Goal: Information Seeking & Learning: Learn about a topic

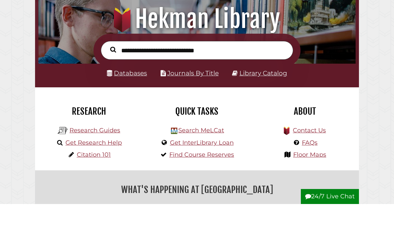
scroll to position [49, 0]
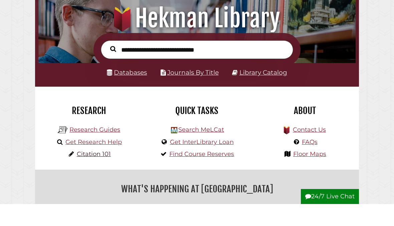
click at [94, 173] on link "Citation 101" at bounding box center [94, 176] width 34 height 7
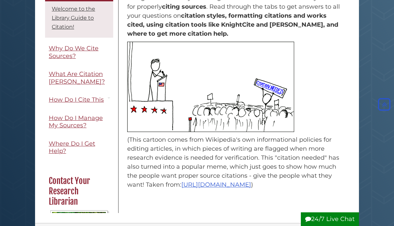
scroll to position [130, 0]
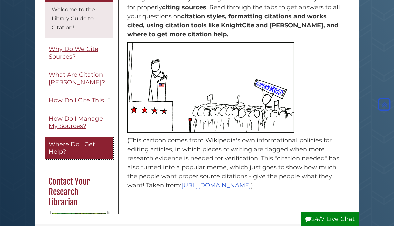
click at [105, 137] on link "Where Do I Get Help?" at bounding box center [79, 148] width 68 height 22
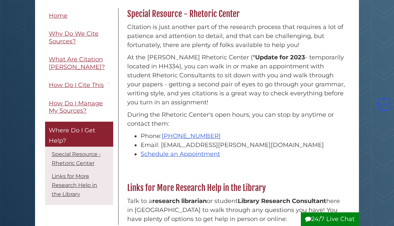
scroll to position [102, 0]
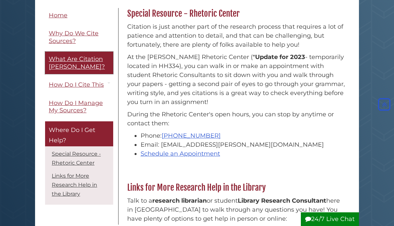
click at [65, 63] on span "What Are Citation [PERSON_NAME]?" at bounding box center [77, 62] width 56 height 15
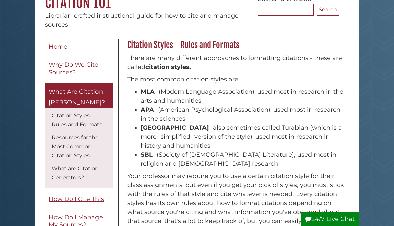
scroll to position [72, 0]
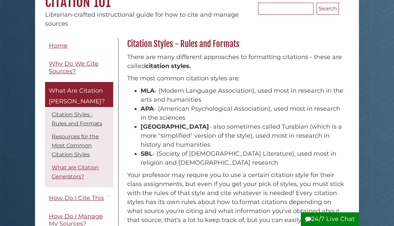
click at [70, 177] on link "What are Citation Generators?" at bounding box center [75, 172] width 47 height 15
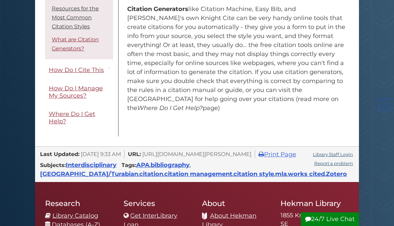
scroll to position [584, 0]
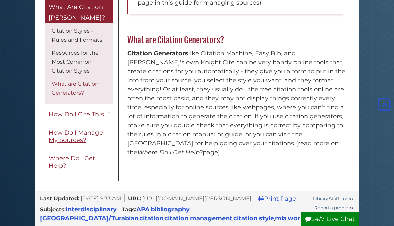
click at [81, 81] on link "What are Citation Generators?" at bounding box center [75, 88] width 47 height 15
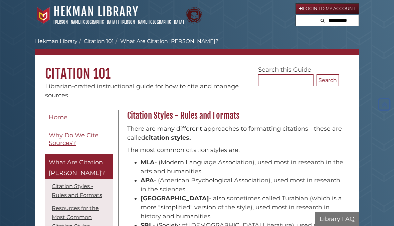
scroll to position [557, 0]
